Goal: Task Accomplishment & Management: Complete application form

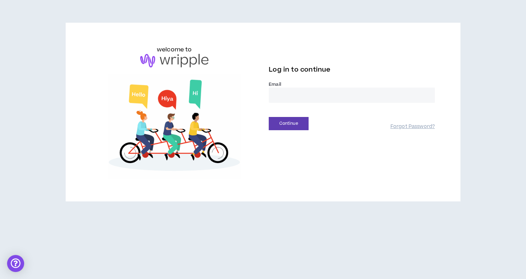
click at [283, 90] on input "email" at bounding box center [352, 95] width 166 height 15
type input "**********"
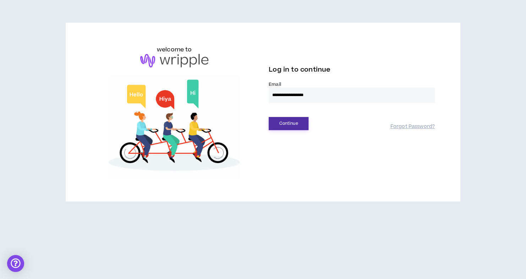
click at [296, 128] on button "Continue" at bounding box center [289, 123] width 40 height 13
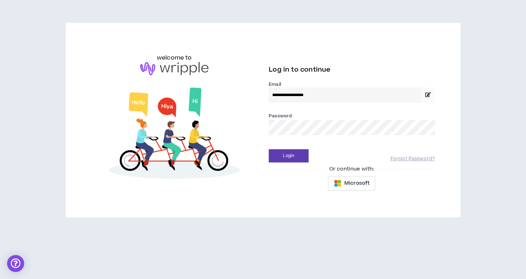
click at [280, 146] on div "Login Forgot Password?" at bounding box center [352, 153] width 166 height 18
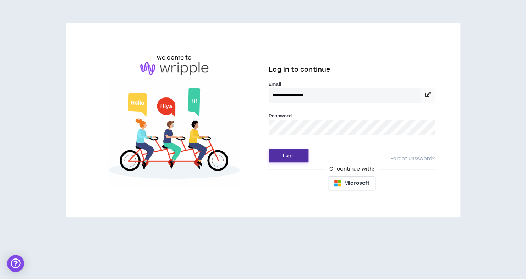
click at [279, 155] on button "Login" at bounding box center [289, 155] width 40 height 13
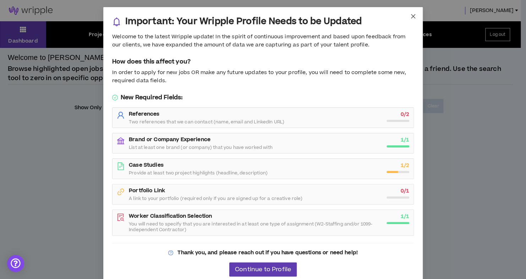
click at [410, 20] on span "Close" at bounding box center [412, 16] width 19 height 19
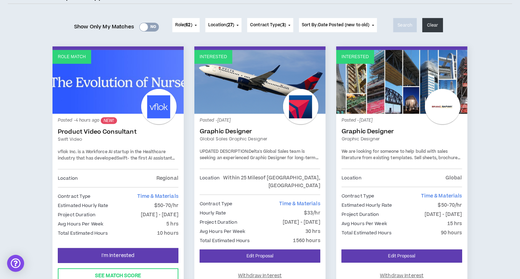
scroll to position [82, 0]
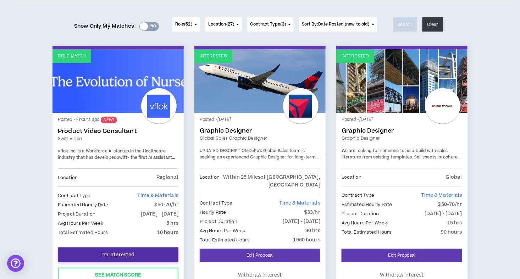
click at [131, 252] on span "I'm Interested" at bounding box center [118, 255] width 33 height 7
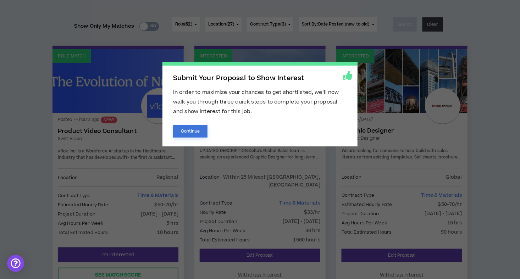
click at [193, 128] on button "Continue" at bounding box center [190, 131] width 34 height 12
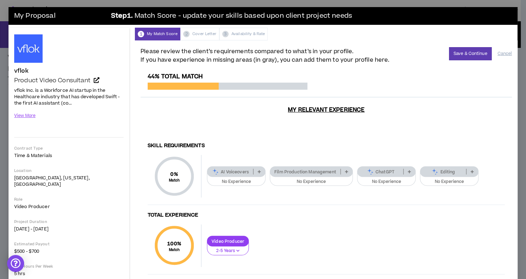
click at [334, 170] on div "Film Production Management" at bounding box center [311, 171] width 83 height 11
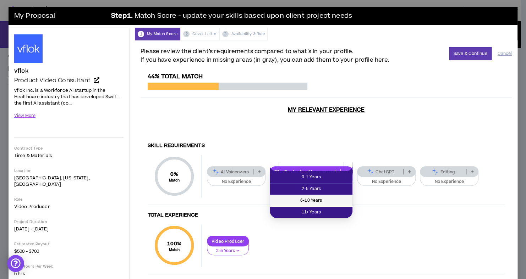
click at [316, 199] on span "6-10 Years" at bounding box center [311, 201] width 74 height 8
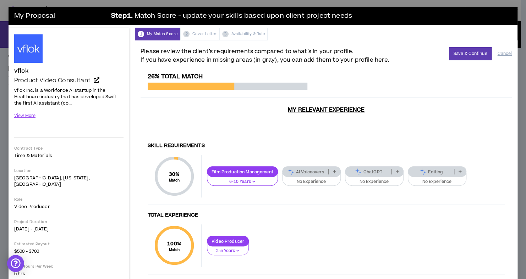
click at [418, 173] on button "No Experience" at bounding box center [437, 179] width 59 height 13
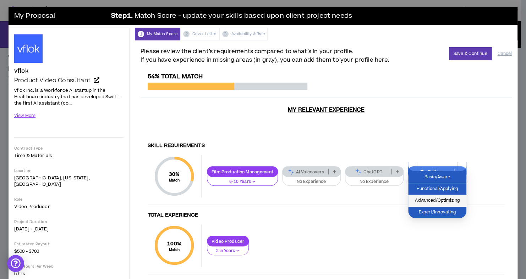
click at [428, 199] on span "Advanced/Optimizing" at bounding box center [437, 201] width 50 height 8
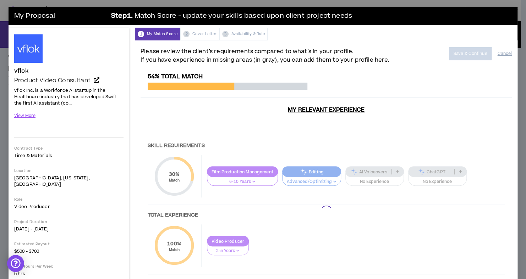
click at [428, 199] on div at bounding box center [326, 211] width 371 height 277
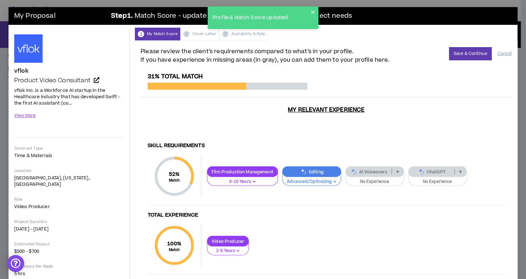
click at [430, 179] on p "No Experience" at bounding box center [437, 182] width 49 height 6
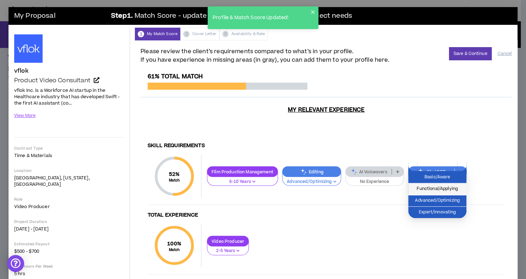
click at [433, 185] on li "Functional/Applying" at bounding box center [437, 189] width 58 height 12
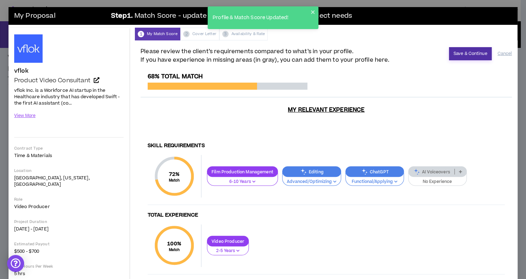
click at [465, 48] on button "Save & Continue" at bounding box center [470, 53] width 43 height 13
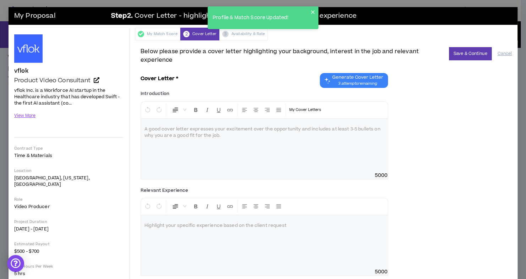
click at [360, 85] on span "3 attempts remaining" at bounding box center [357, 84] width 51 height 6
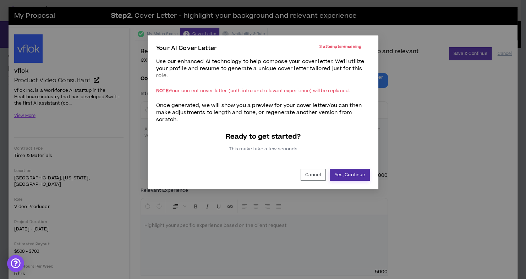
click at [337, 170] on button "Yes, Continue" at bounding box center [350, 175] width 40 height 12
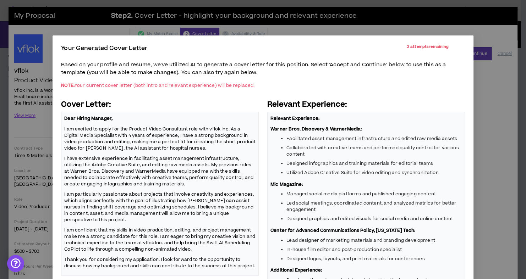
scroll to position [76, 0]
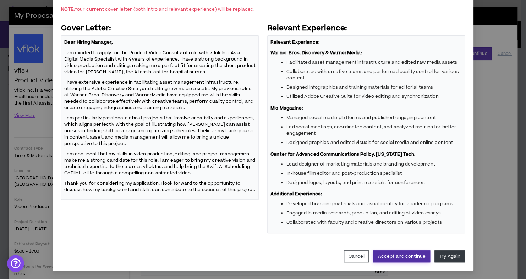
click at [406, 255] on button "Accept and continue" at bounding box center [401, 256] width 57 height 12
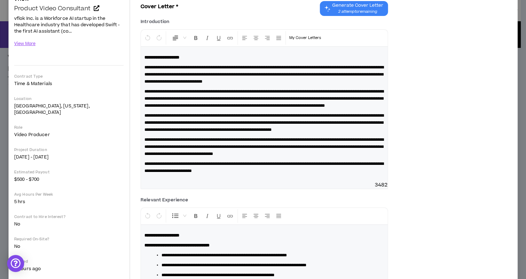
scroll to position [0, 0]
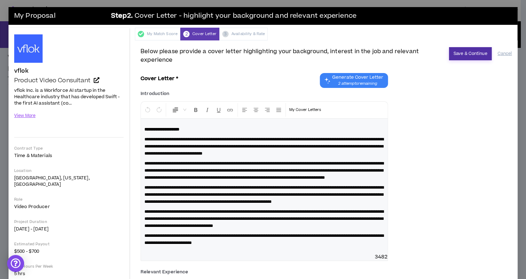
click at [449, 50] on button "Save & Continue" at bounding box center [470, 53] width 43 height 13
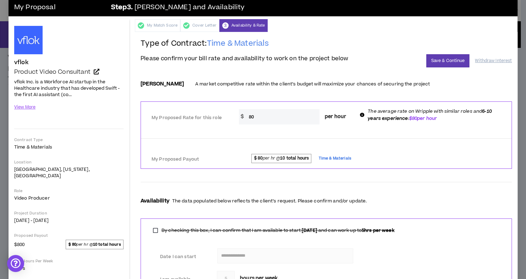
scroll to position [4, 0]
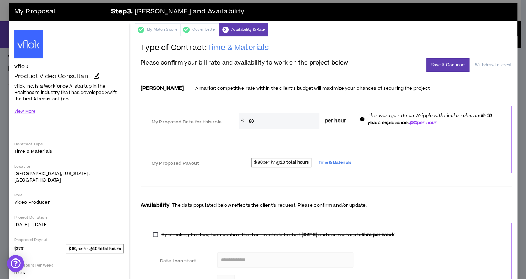
click at [266, 121] on input "80" at bounding box center [282, 121] width 74 height 15
type input "60"
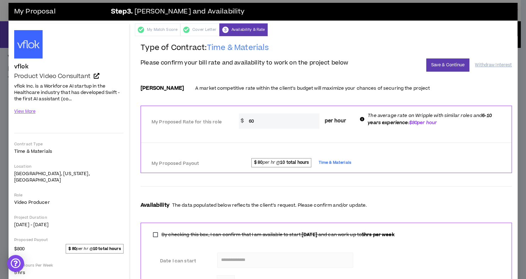
click at [232, 145] on div at bounding box center [326, 143] width 370 height 6
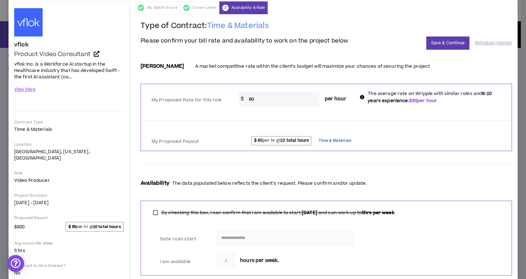
scroll to position [19, 0]
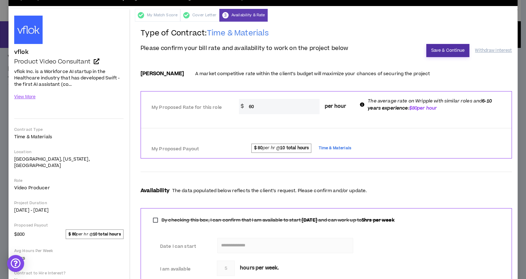
click at [426, 47] on button "Save & Continue" at bounding box center [447, 50] width 43 height 13
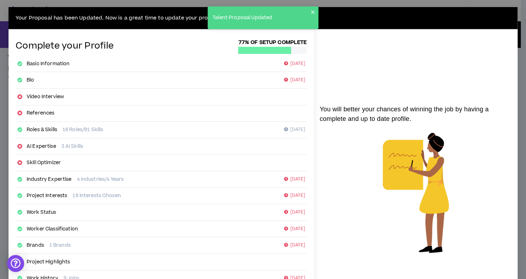
click at [395, 4] on div "Your Proposal has been Updated. Now is a great time to update your profile! Com…" at bounding box center [263, 139] width 526 height 279
